Goal: Check status: Check status

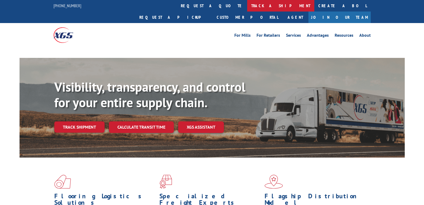
click at [247, 6] on link "track a shipment" at bounding box center [280, 5] width 67 height 11
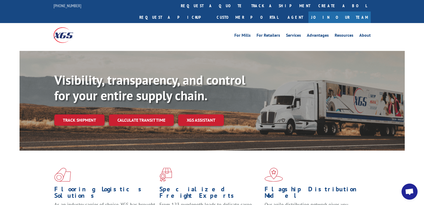
scroll to position [2279, 0]
click at [247, 7] on link "track a shipment" at bounding box center [280, 5] width 67 height 11
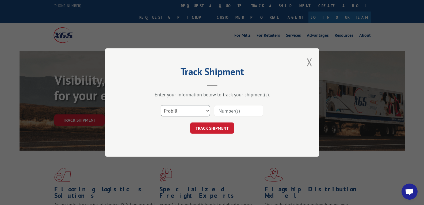
click at [177, 111] on select "Select category... Probill BOL PO" at bounding box center [185, 110] width 49 height 11
select select "bol"
click at [161, 105] on select "Select category... Probill BOL PO" at bounding box center [185, 110] width 49 height 11
click at [239, 109] on input at bounding box center [238, 110] width 49 height 11
paste input "64197914"
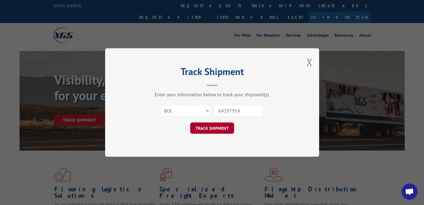
type input "64197914"
click at [226, 124] on button "TRACK SHIPMENT" at bounding box center [212, 127] width 44 height 11
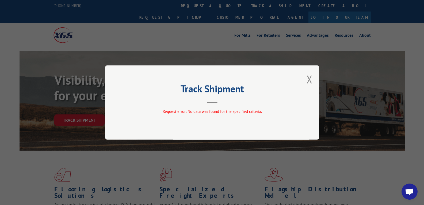
click at [312, 76] on button "Close modal" at bounding box center [309, 79] width 6 height 14
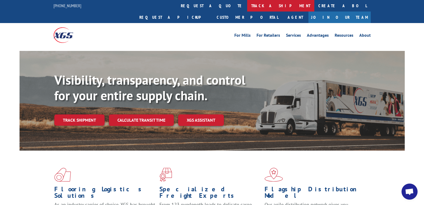
click at [247, 10] on link "track a shipment" at bounding box center [280, 5] width 67 height 11
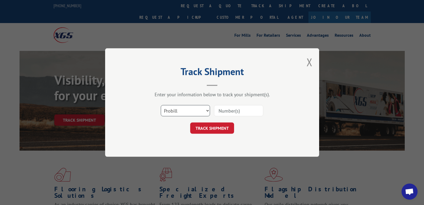
click at [171, 113] on select "Select category... Probill BOL PO" at bounding box center [185, 110] width 49 height 11
click at [305, 61] on div "Track Shipment Enter your information below to track your shipment(s). Select c…" at bounding box center [212, 102] width 214 height 108
click at [307, 61] on button "Close modal" at bounding box center [309, 62] width 6 height 14
